Goal: Find specific page/section: Find specific page/section

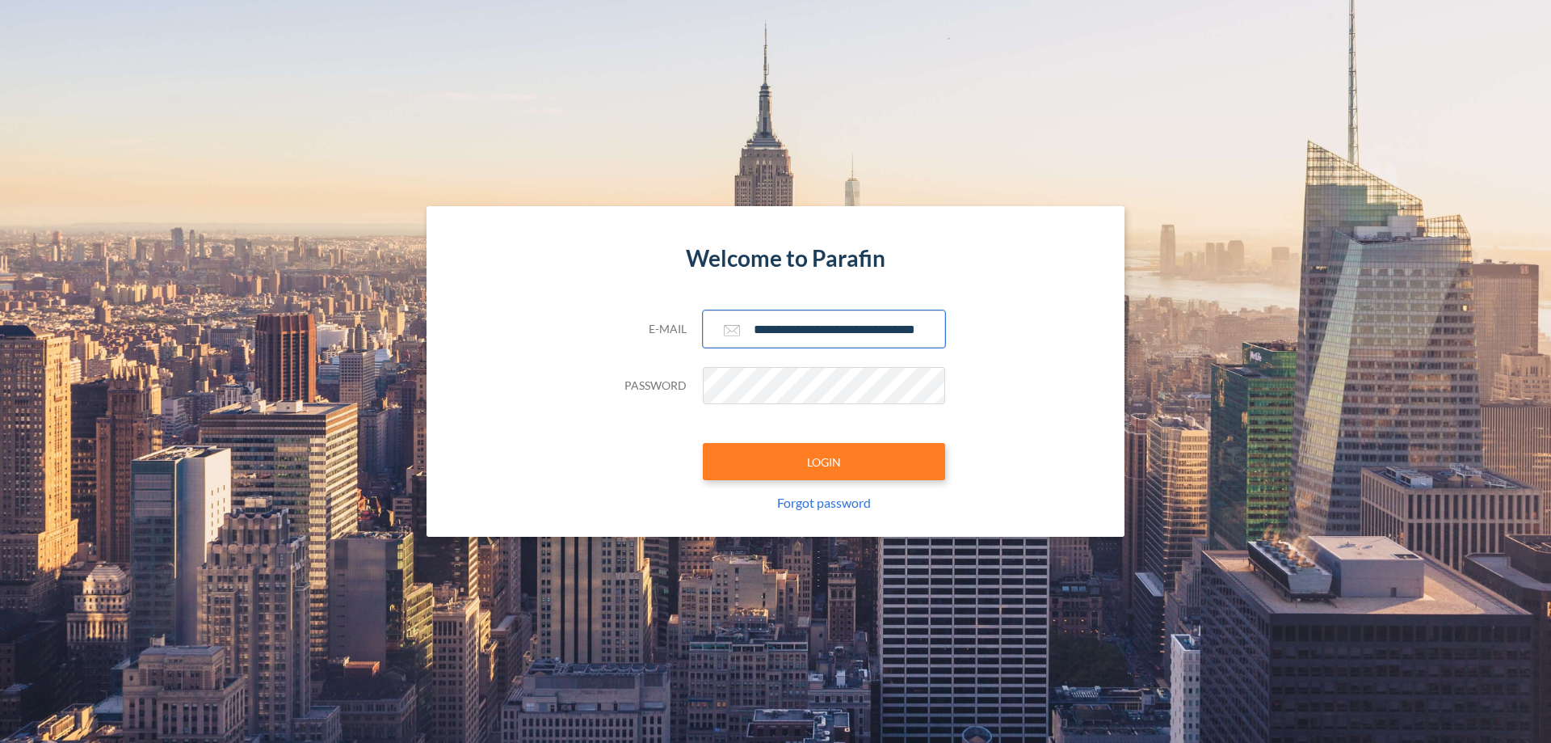
scroll to position [0, 26]
type input "**********"
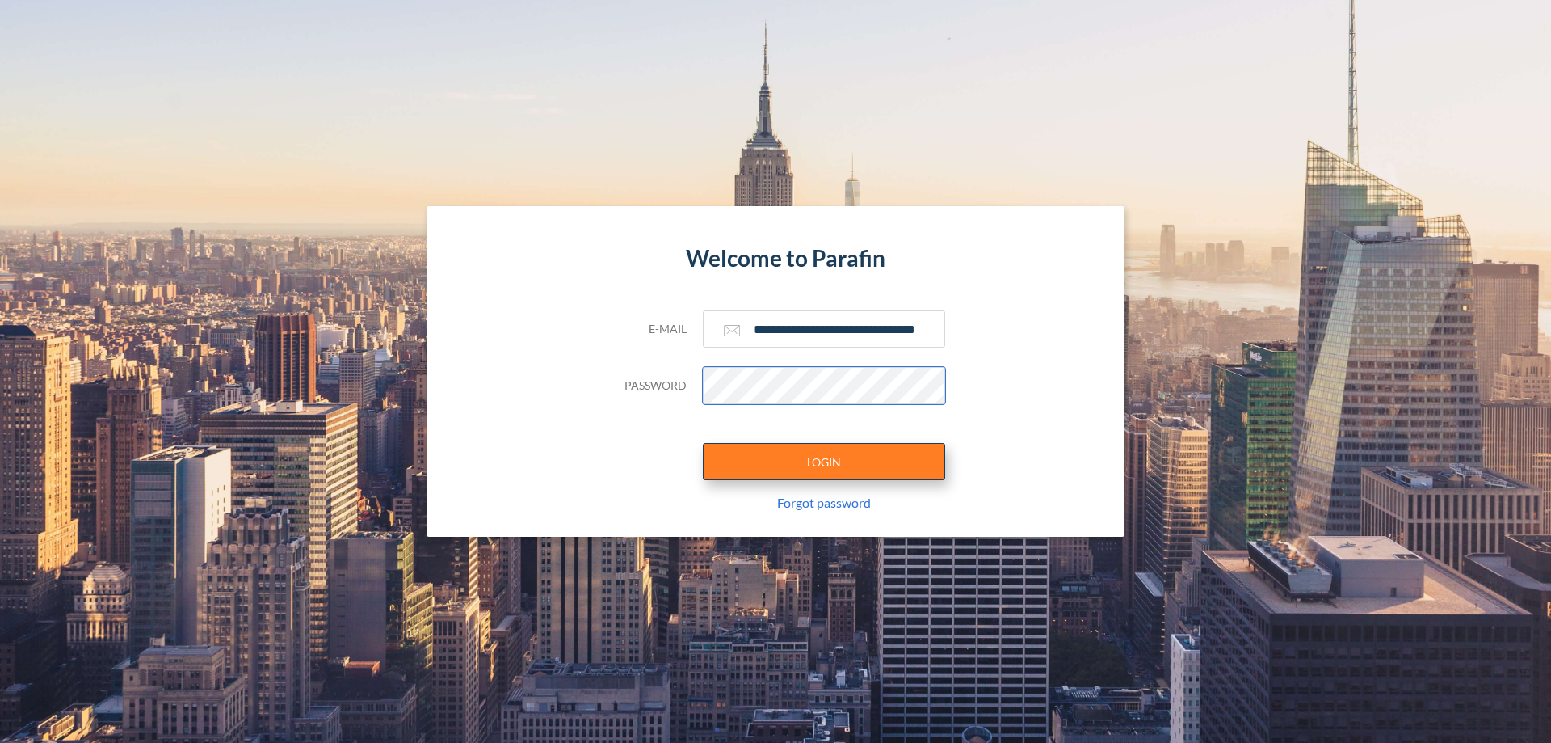
scroll to position [0, 0]
click at [824, 461] on button "LOGIN" at bounding box center [824, 461] width 242 height 37
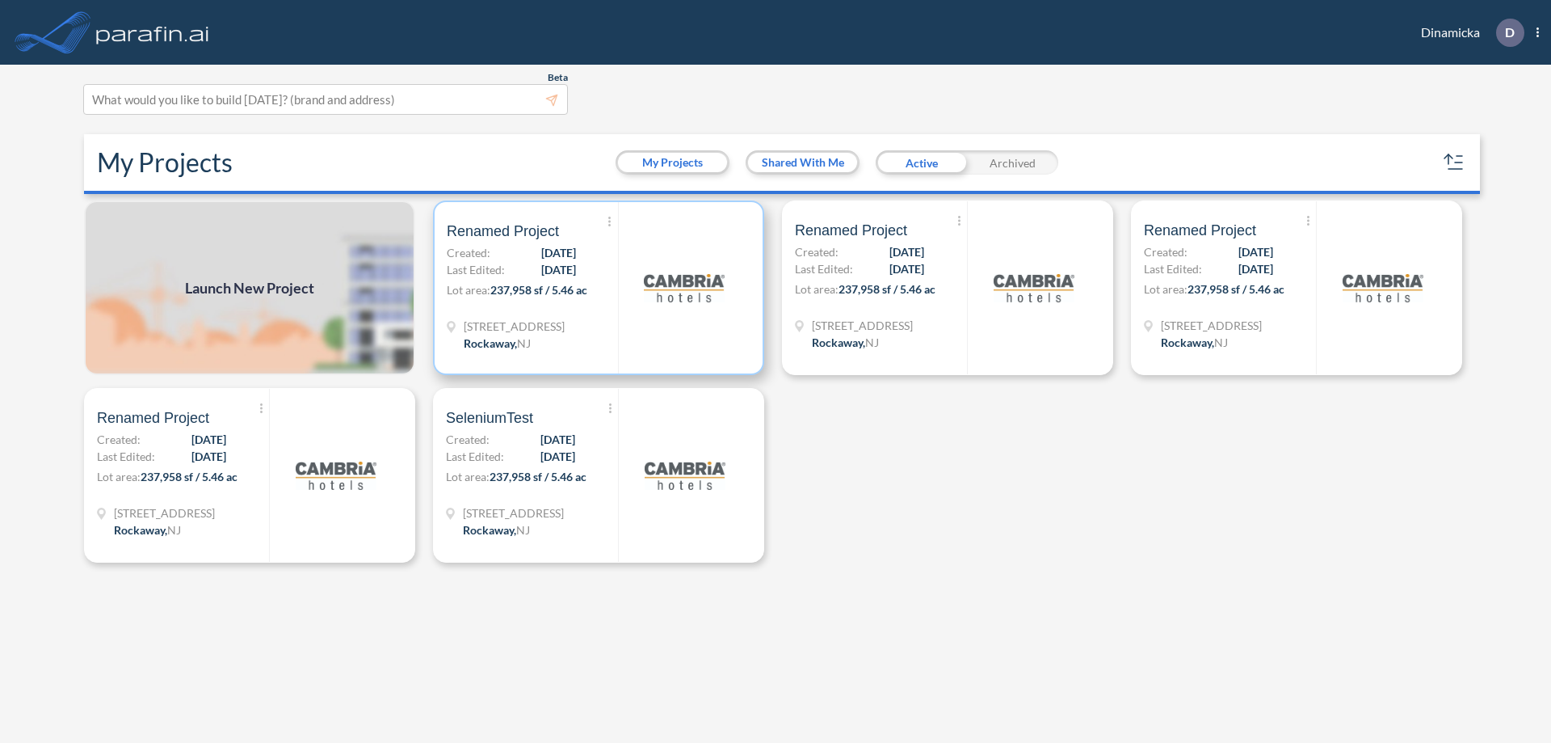
scroll to position [4, 0]
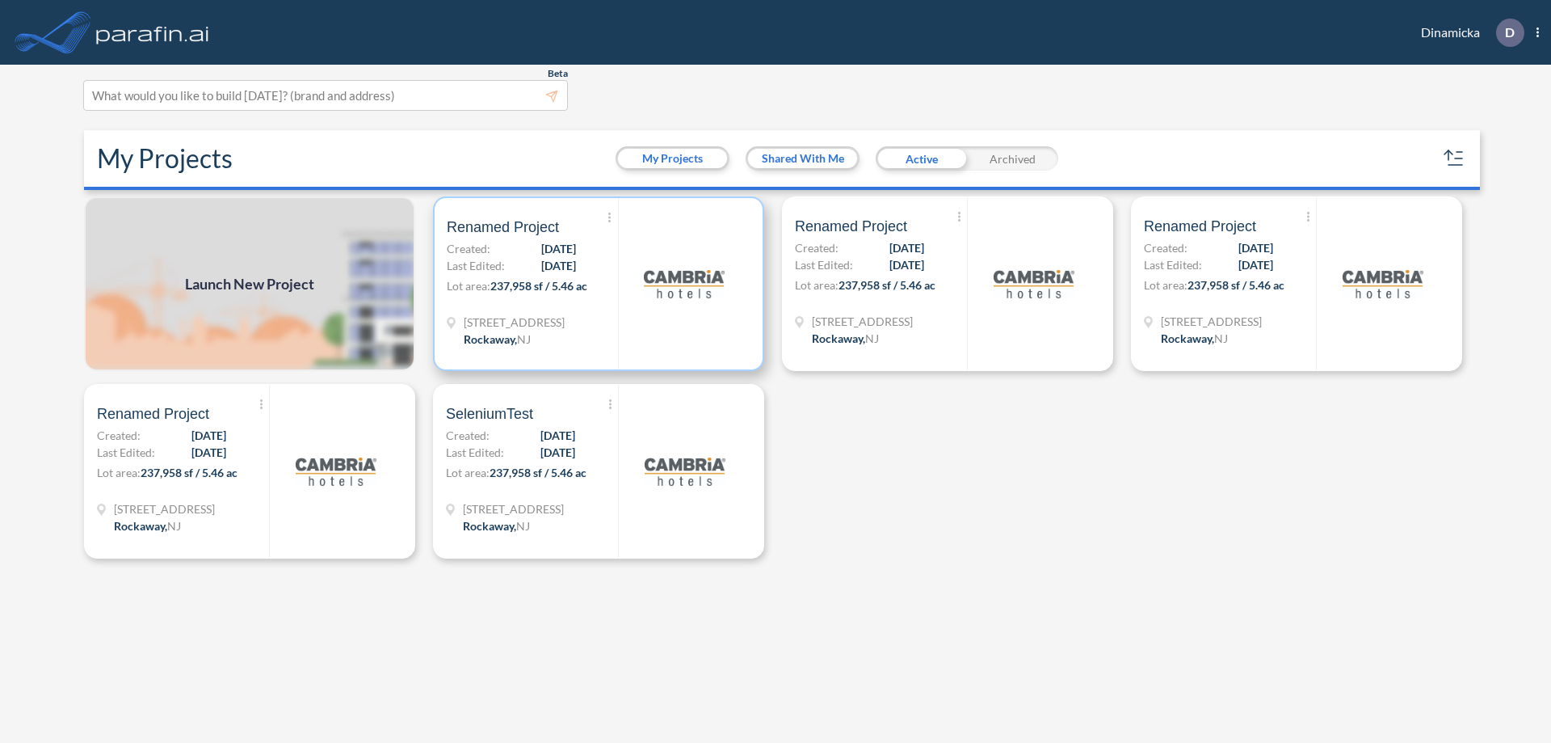
click at [599, 284] on p "Lot area: 237,958 sf / 5.46 ac" at bounding box center [532, 288] width 171 height 23
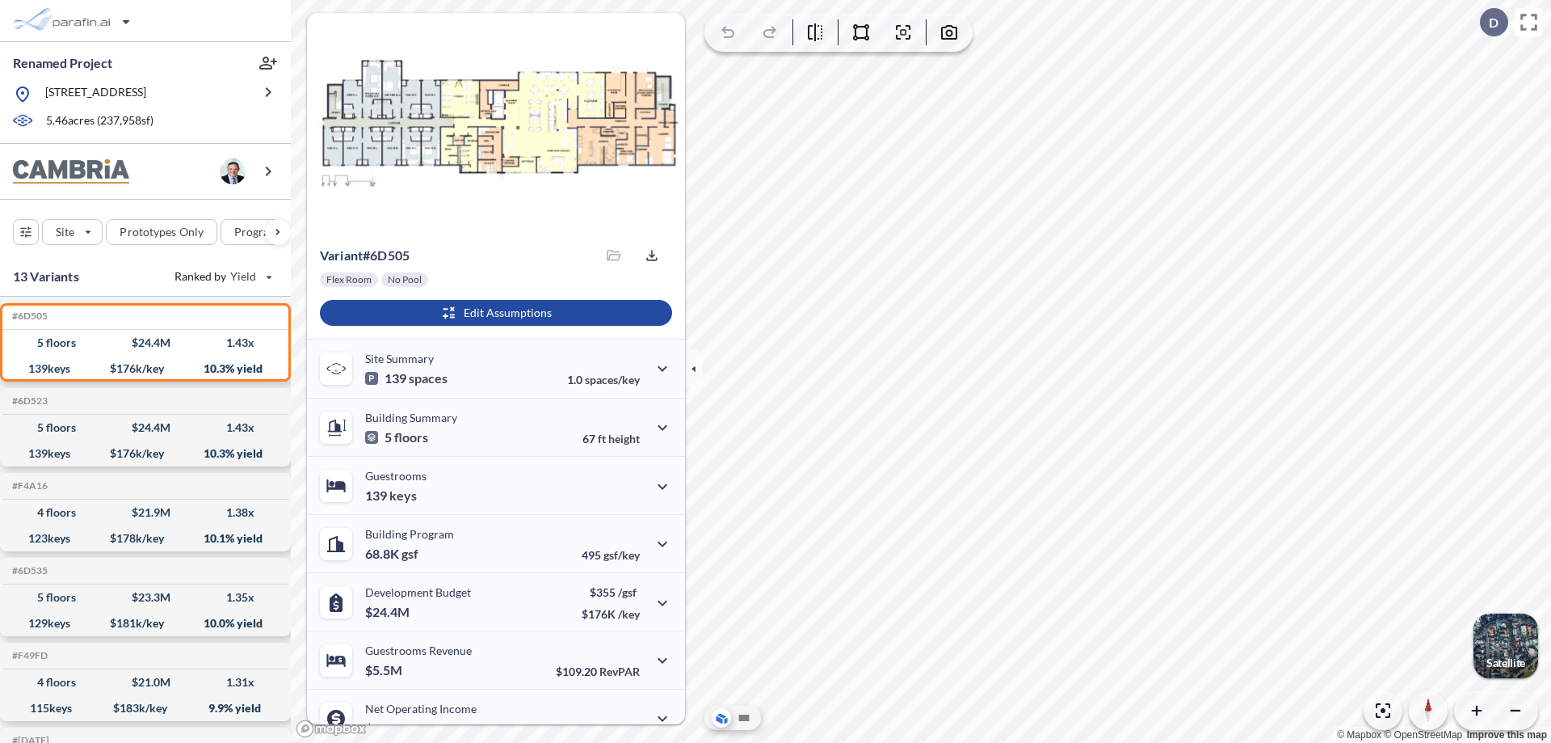
scroll to position [82, 0]
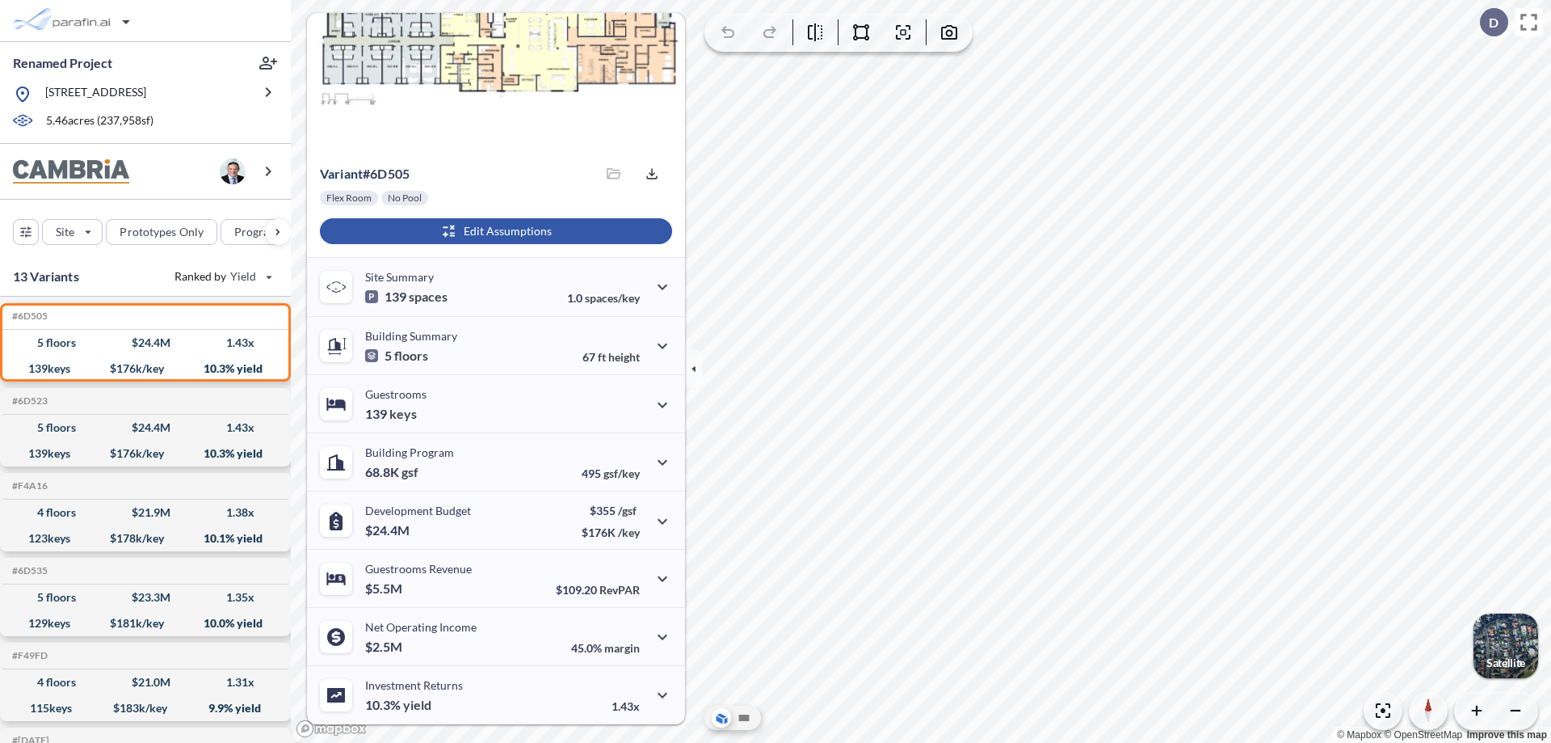
click at [494, 231] on div "button" at bounding box center [496, 231] width 352 height 26
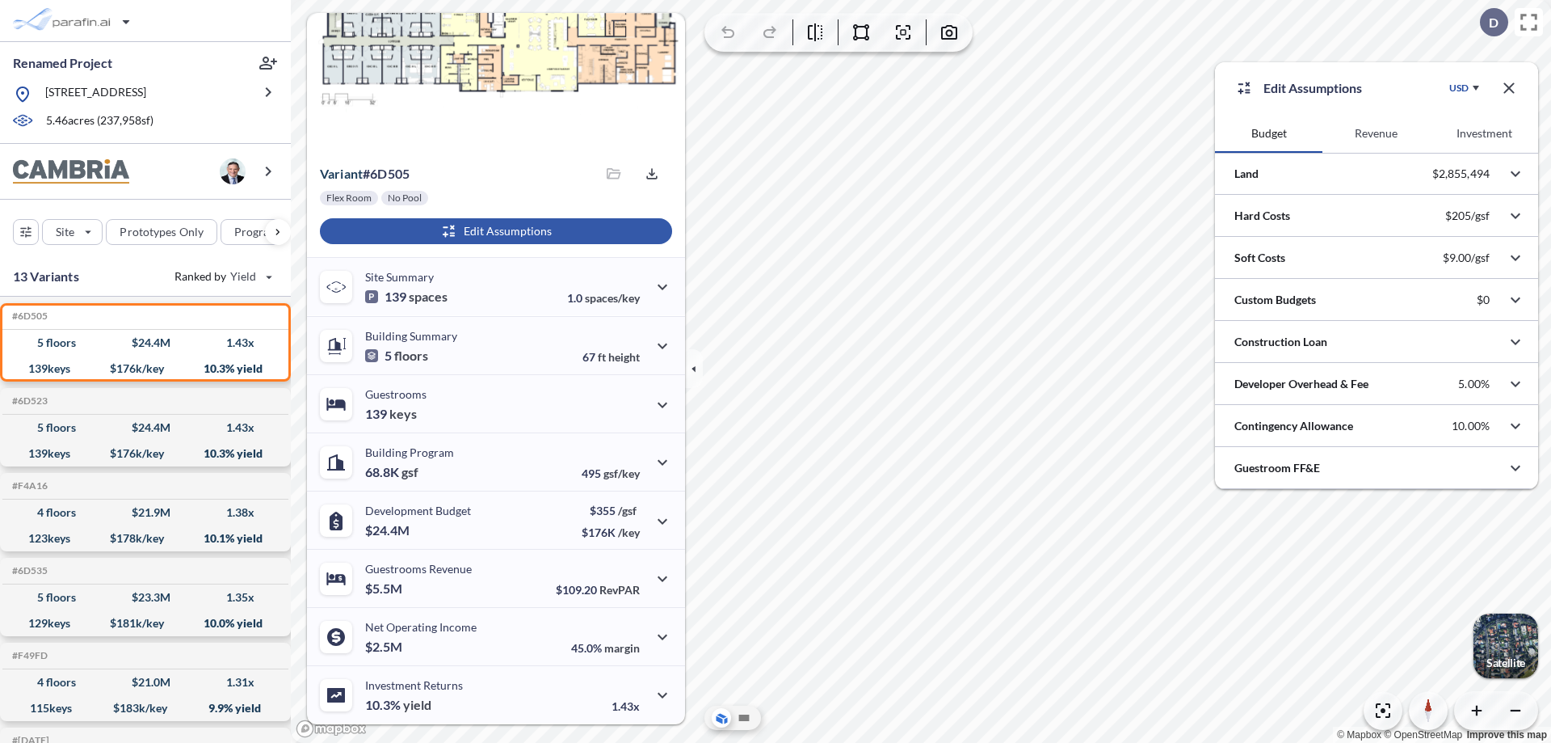
click at [1376, 133] on button "Revenue" at bounding box center [1376, 133] width 107 height 39
